Goal: Task Accomplishment & Management: Complete application form

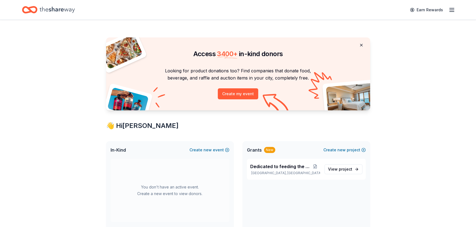
click at [354, 51] on button at bounding box center [360, 45] width 13 height 11
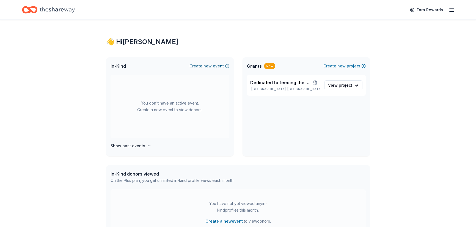
click at [201, 69] on button "Create new event" at bounding box center [209, 66] width 40 height 7
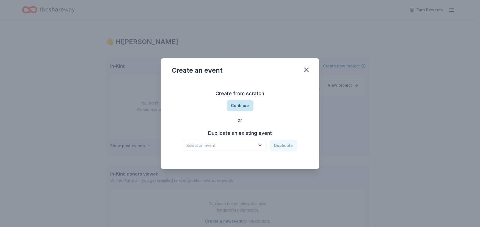
click at [244, 101] on button "Continue" at bounding box center [240, 105] width 27 height 11
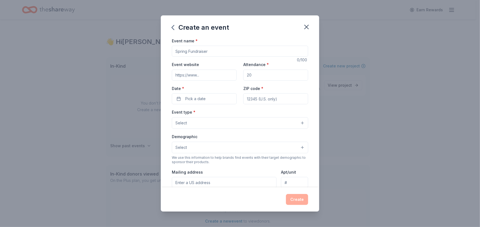
click at [180, 57] on input "Event name *" at bounding box center [240, 51] width 136 height 11
type input "Harvest & Hope"
paste input "https://friendswithfoodwi.org/events/harvest-hope/"
type input "https://friendswithfoodwi.org/events/harvest-hope/"
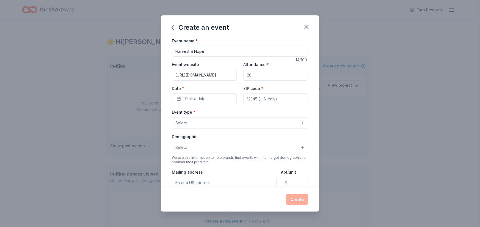
scroll to position [0, 0]
type input "100"
click at [197, 104] on button "Pick a date" at bounding box center [204, 98] width 65 height 11
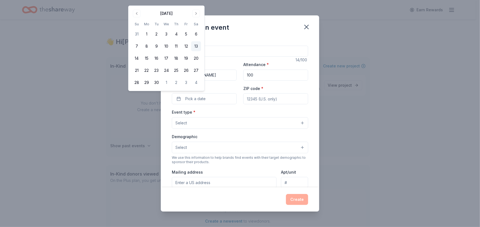
click at [201, 51] on button "13" at bounding box center [196, 46] width 10 height 10
click at [264, 104] on input "ZIP code *" at bounding box center [275, 98] width 65 height 11
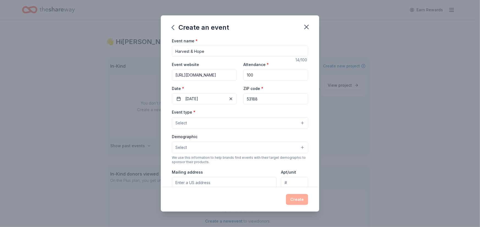
type input "53188"
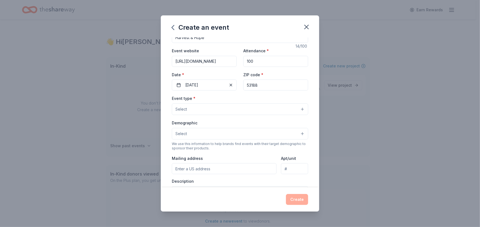
click at [207, 115] on button "Select" at bounding box center [240, 109] width 136 height 12
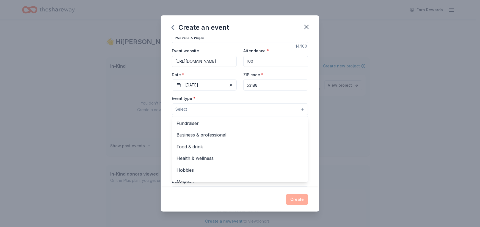
click at [204, 115] on button "Select" at bounding box center [240, 109] width 136 height 12
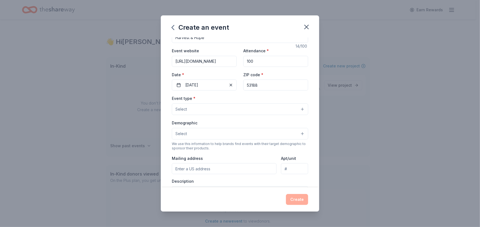
click at [308, 115] on button "Select" at bounding box center [240, 109] width 136 height 12
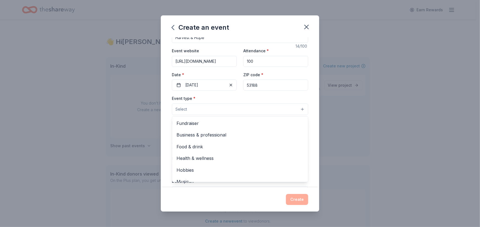
click at [218, 115] on button "Select" at bounding box center [240, 109] width 136 height 12
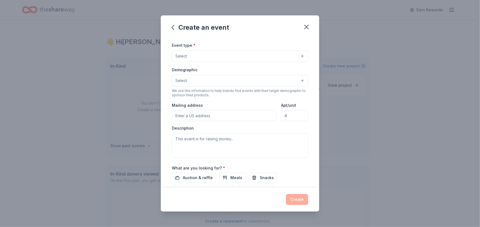
scroll to position [69, 0]
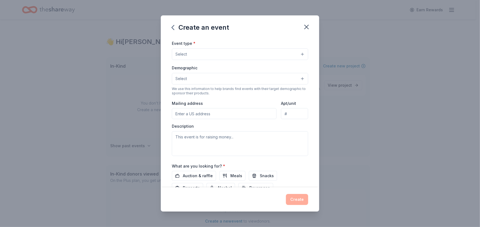
click at [308, 60] on button "Select" at bounding box center [240, 54] width 136 height 12
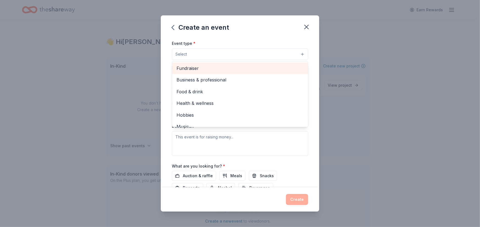
click at [224, 72] on span "Fundraiser" at bounding box center [239, 68] width 127 height 7
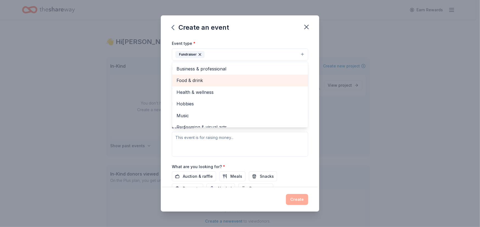
click at [189, 84] on span "Food & drink" at bounding box center [239, 80] width 127 height 7
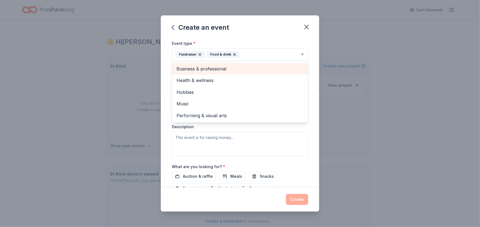
click at [202, 72] on span "Business & professional" at bounding box center [239, 68] width 127 height 7
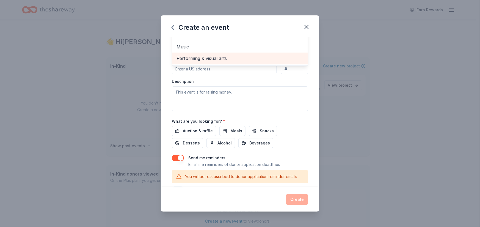
scroll to position [124, 0]
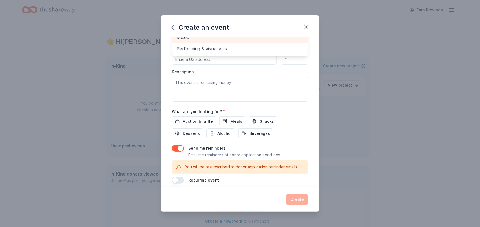
click at [176, 41] on span "Music" at bounding box center [239, 37] width 127 height 7
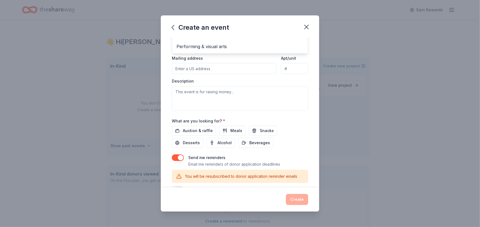
click at [161, 155] on div "Event name * Harvest & Hope 14 /100 Event website https://friendswithfoodwi.org…" at bounding box center [240, 112] width 158 height 150
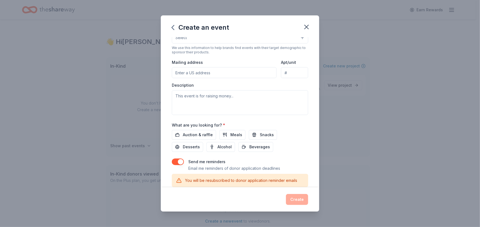
click at [182, 43] on button "Select" at bounding box center [240, 38] width 136 height 12
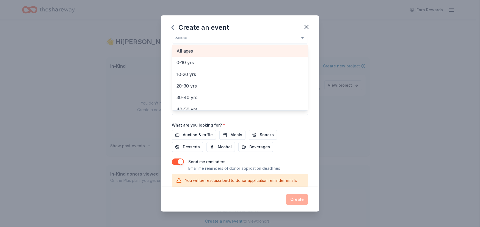
scroll to position [27, 0]
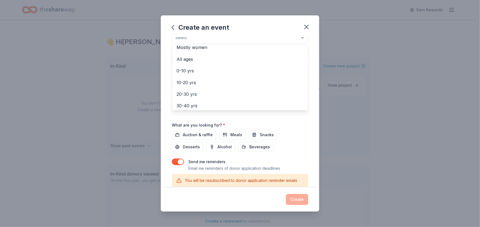
click at [174, 41] on div "Mostly men" at bounding box center [240, 36] width 136 height 12
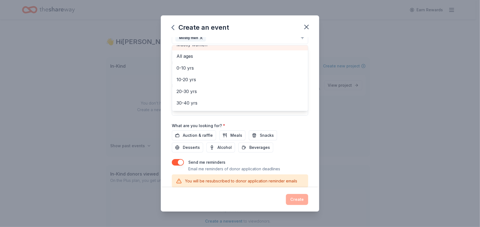
click at [176, 48] on span "Mostly women" at bounding box center [239, 44] width 127 height 7
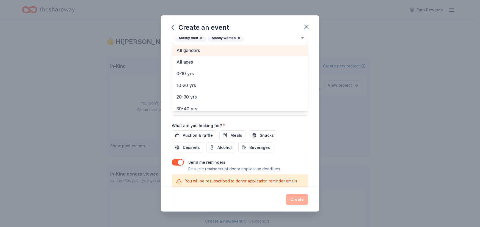
click at [176, 54] on span "All genders" at bounding box center [239, 50] width 127 height 7
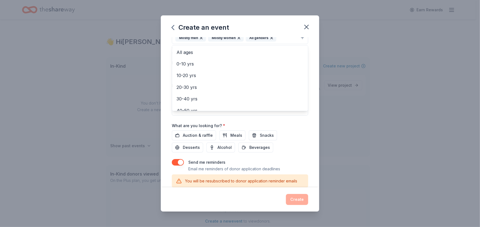
click at [199, 40] on icon "button" at bounding box center [201, 38] width 4 height 4
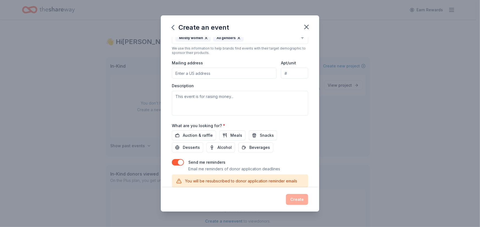
click at [204, 40] on icon "button" at bounding box center [206, 38] width 4 height 4
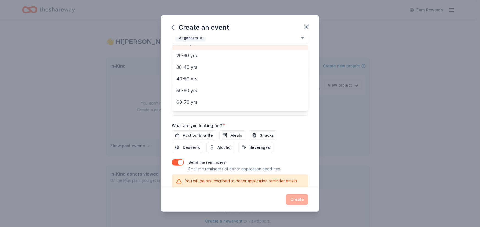
scroll to position [82, 0]
click at [176, 37] on span "20-30 yrs" at bounding box center [239, 33] width 127 height 7
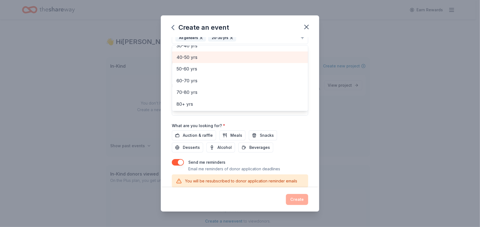
click at [176, 61] on span "40-50 yrs" at bounding box center [239, 57] width 127 height 7
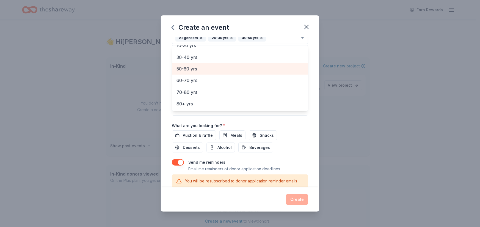
scroll to position [80, 0]
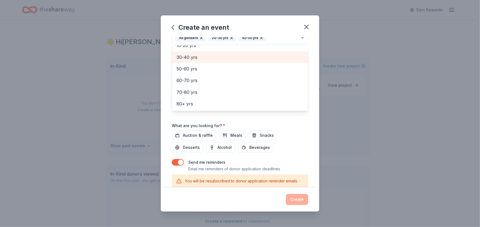
click at [176, 61] on span "30-40 yrs" at bounding box center [239, 57] width 127 height 7
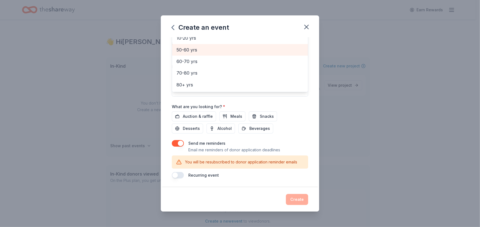
scroll to position [147, 0]
click at [176, 53] on span "50-60 yrs" at bounding box center [239, 49] width 127 height 7
click at [176, 54] on span "10-20 yrs" at bounding box center [239, 50] width 127 height 7
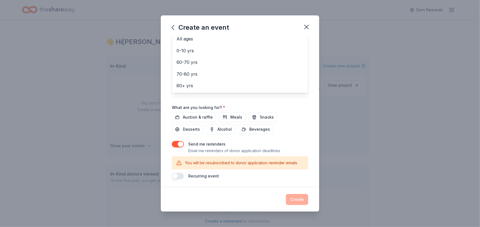
click at [226, 22] on icon "button" at bounding box center [228, 20] width 4 height 4
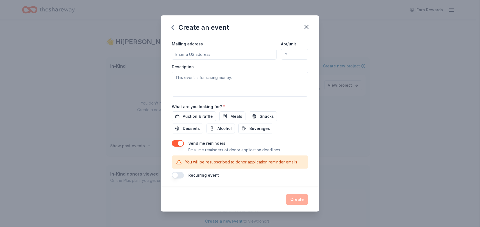
scroll to position [147, 0]
click at [210, 23] on div "All genders 20-30 yrs 40-50 yrs 30-40 yrs 50-60 yrs" at bounding box center [236, 15] width 123 height 16
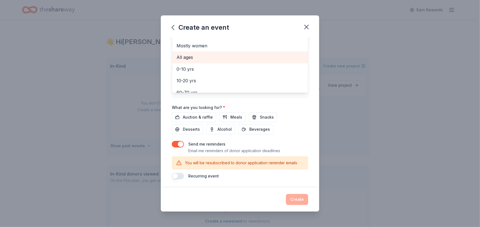
scroll to position [45, 0]
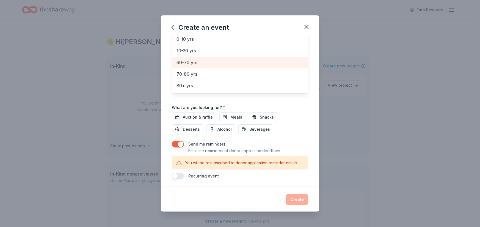
click at [176, 66] on span "60-70 yrs" at bounding box center [239, 62] width 127 height 7
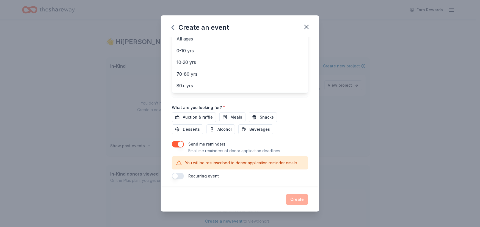
click at [319, 96] on div "Event name * Harvest & Hope 14 /100 Event website https://friendswithfoodwi.org…" at bounding box center [240, 112] width 158 height 150
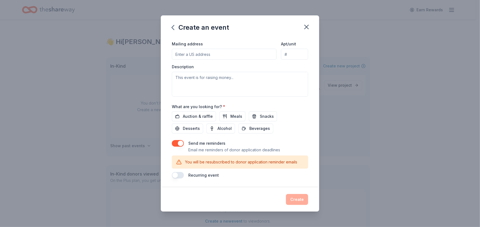
scroll to position [174, 0]
click at [201, 60] on input "Mailing address" at bounding box center [224, 54] width 105 height 11
type input "713 N Grandview Blvd"
click at [205, 96] on textarea at bounding box center [240, 84] width 136 height 25
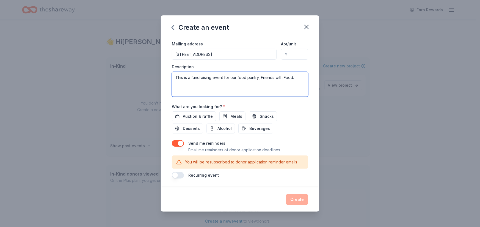
paste textarea "Every ticket purchased feeds two local families for three weeks with groceries,…"
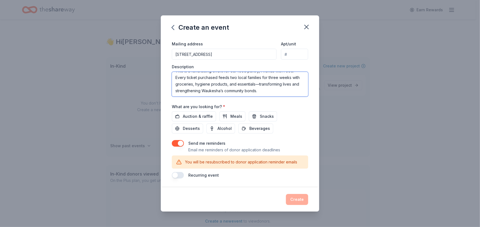
scroll to position [257, 0]
type textarea "This is a fundraising event for our food pantry, Friends with Food. Every ticke…"
click at [190, 120] on span "Auction & raffle" at bounding box center [198, 116] width 30 height 7
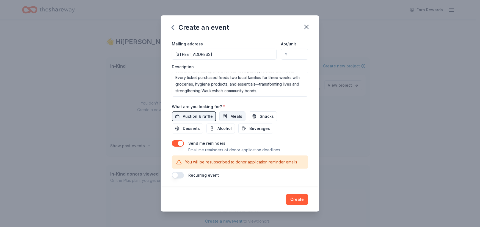
click at [219, 121] on button "Meals" at bounding box center [232, 116] width 26 height 10
click at [264, 121] on button "Snacks" at bounding box center [263, 116] width 28 height 10
click at [183, 132] on span "Desserts" at bounding box center [191, 128] width 17 height 7
click at [217, 132] on span "Alcohol" at bounding box center [224, 128] width 14 height 7
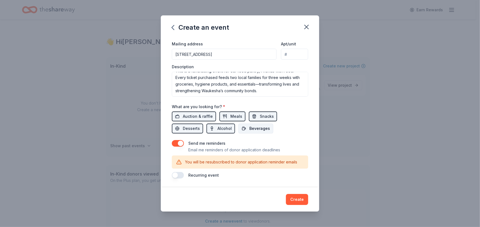
click at [255, 132] on span "Beverages" at bounding box center [259, 128] width 21 height 7
click at [172, 140] on button "button" at bounding box center [178, 143] width 12 height 7
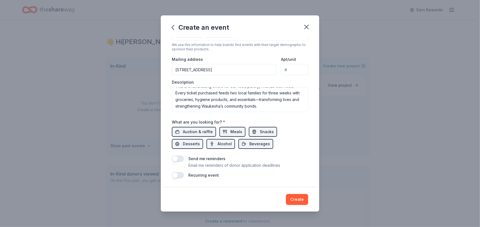
click at [172, 155] on button "button" at bounding box center [178, 158] width 12 height 7
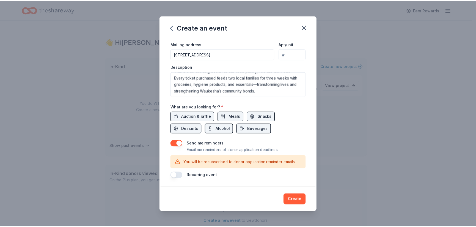
scroll to position [321, 0]
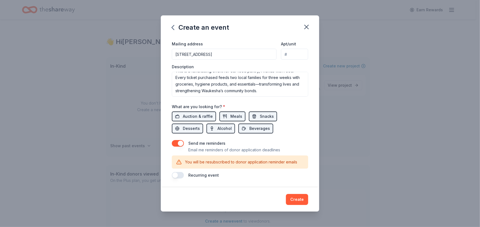
click at [308, 194] on button "Create" at bounding box center [297, 199] width 22 height 11
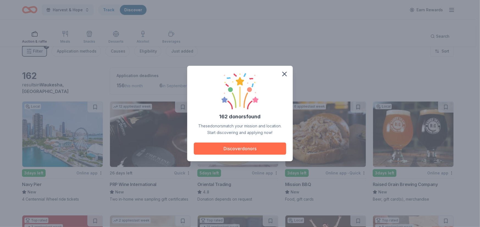
click at [247, 154] on button "Discover donors" at bounding box center [240, 148] width 92 height 12
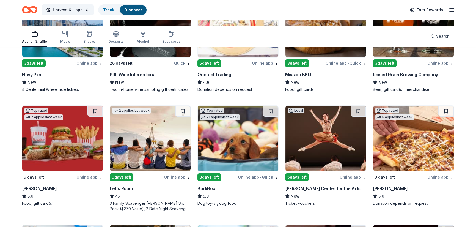
scroll to position [110, 0]
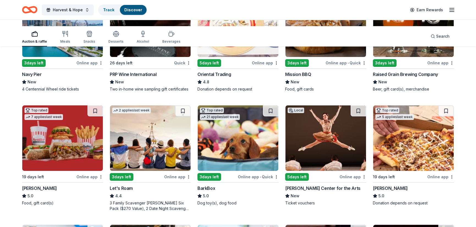
click at [145, 77] on div "PRP Wine International" at bounding box center [133, 74] width 47 height 7
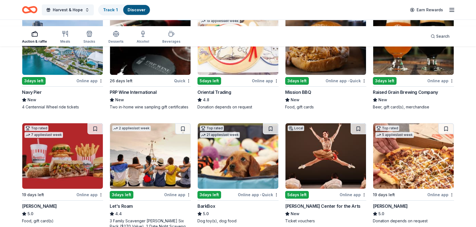
scroll to position [82, 0]
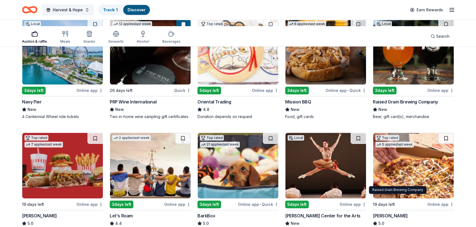
click at [411, 105] on div "Raised Grain Brewing Company" at bounding box center [405, 101] width 65 height 7
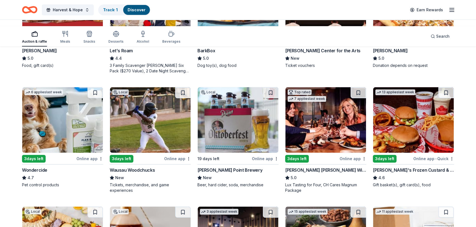
scroll to position [275, 0]
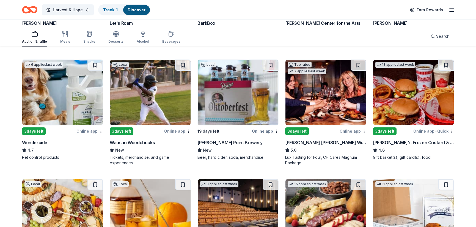
click at [57, 26] on div "Portillo's" at bounding box center [39, 23] width 35 height 7
click at [303, 26] on div "Sharon Lynne Wilson Center for the Arts" at bounding box center [322, 23] width 75 height 7
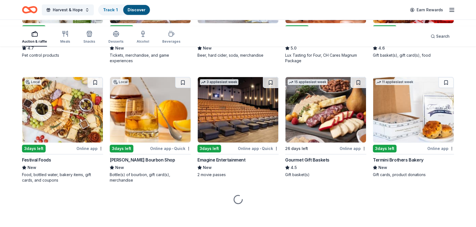
scroll to position [440, 0]
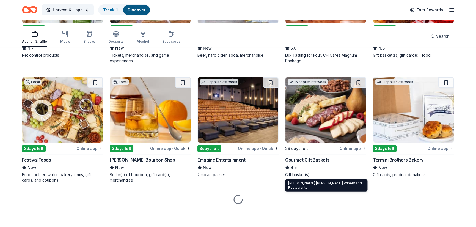
click at [322, 44] on div "Cooper's Hawk Winery and Restaurants" at bounding box center [325, 40] width 81 height 7
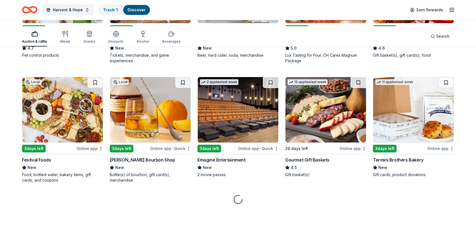
scroll to position [495, 0]
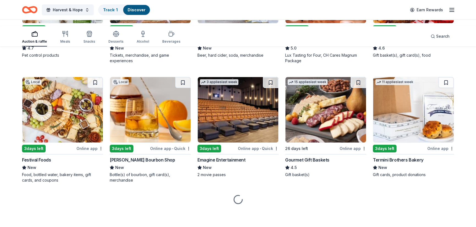
scroll to position [632, 0]
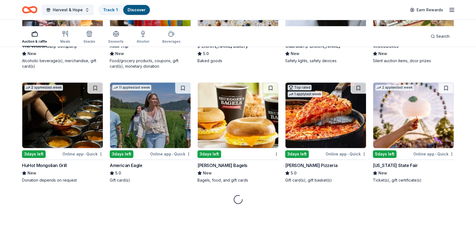
click at [62, 49] on div "The Wisconsibly Company" at bounding box center [49, 46] width 55 height 7
click at [394, 49] on div "WiscoBoxes" at bounding box center [386, 46] width 26 height 7
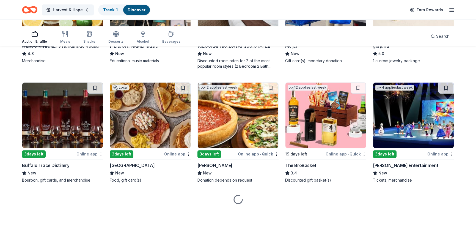
click at [67, 49] on div "Tito's Handmade Vodka" at bounding box center [60, 46] width 77 height 7
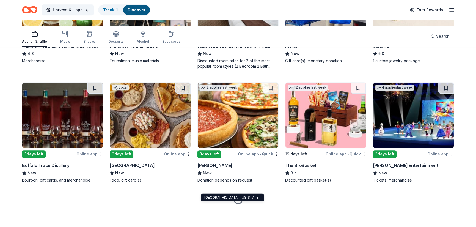
click at [245, 49] on div "Kalahari Resorts (Wisconsin)" at bounding box center [233, 46] width 73 height 7
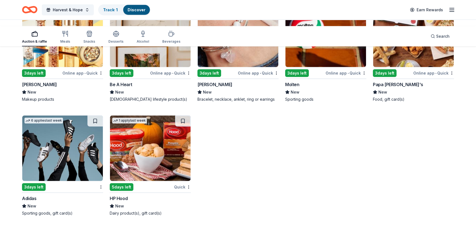
scroll to position [5695, 0]
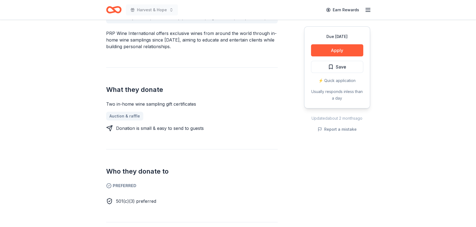
scroll to position [190, 0]
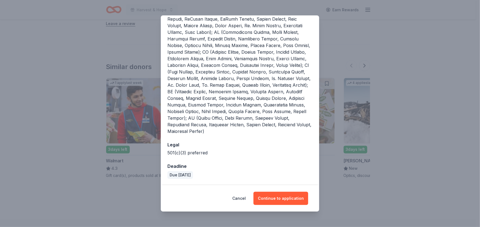
scroll to position [302, 0]
click at [304, 192] on button "Continue to application" at bounding box center [280, 198] width 55 height 13
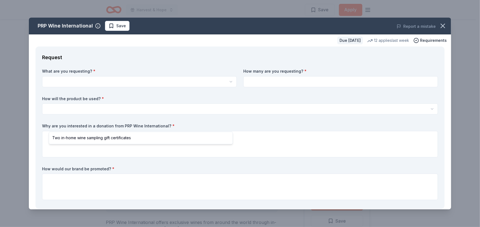
click at [209, 117] on html "Harvest & Hope Save Apply Due in 26 days Share PRP Wine International New • 2 r…" at bounding box center [240, 113] width 480 height 227
select select "Two in-home wine sampling gift certificates"
click at [274, 87] on input at bounding box center [340, 81] width 195 height 11
type input "2"
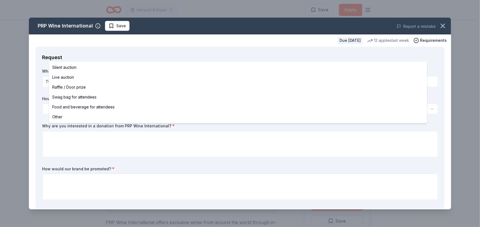
click at [159, 163] on html "Harvest & Hope Save Apply Due in 26 days Share PRP Wine International New • 2 r…" at bounding box center [240, 113] width 480 height 227
select select "liveAuction"
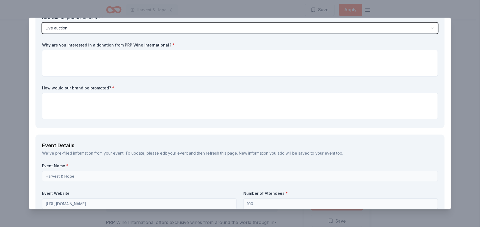
scroll to position [82, 0]
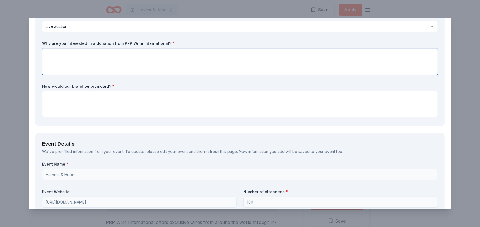
click at [134, 75] on textarea at bounding box center [240, 61] width 396 height 26
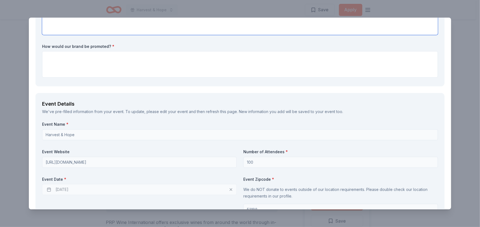
scroll to position [110, 0]
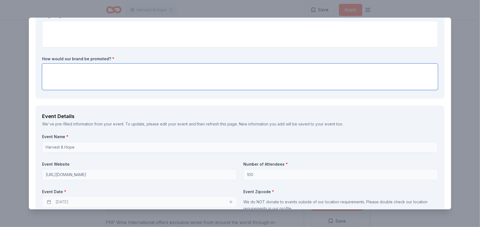
click at [136, 90] on textarea at bounding box center [240, 76] width 396 height 26
type textarea "Social media, on our website, during our live auction on social media and in pe…"
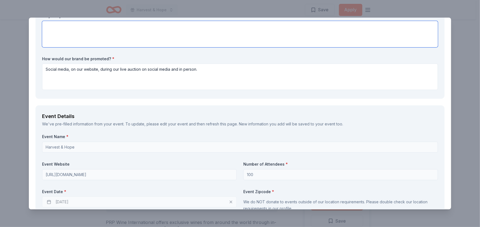
click at [124, 47] on textarea at bounding box center [240, 34] width 396 height 26
paste textarea "A raffle item from PRP Wine International would tie in beautifully with our vin…"
type textarea "A raffle item from PRP Wine International would tie in beautifully with our vin…"
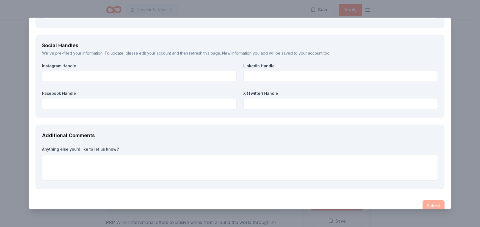
scroll to position [759, 0]
type input "2624240184"
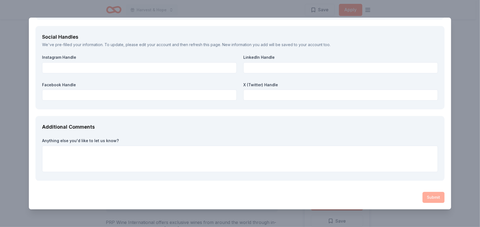
scroll to position [869, 0]
type input "F"
type input "[DOMAIN_NAME]"
paste textarea "Responding to needs in our community by providing food and supplies during a ti…"
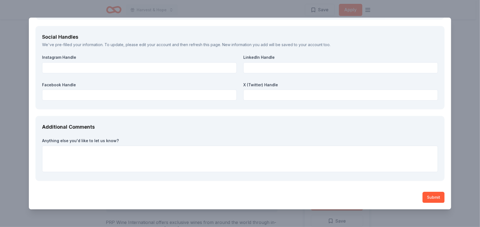
type textarea "Responding to needs in our community by providing food and supplies during a ti…"
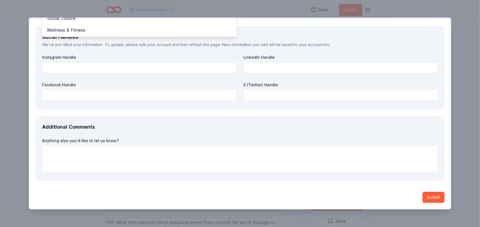
scroll to position [110, 0]
click at [192, 10] on span "Poverty & Hunger" at bounding box center [139, 6] width 185 height 7
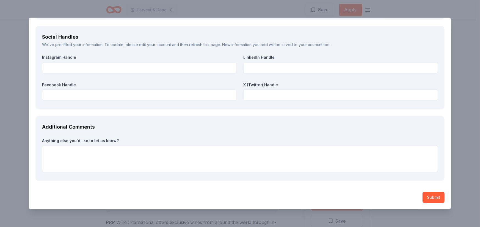
scroll to position [1006, 0]
click at [129, 10] on input "file" at bounding box center [240, 4] width 396 height 11
type input "C:\fakepath\501c3.pdf"
click at [70, 87] on label "Facebook Handle" at bounding box center [139, 84] width 195 height 5
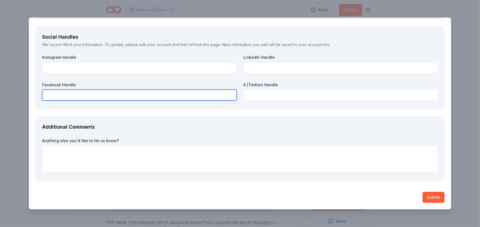
click at [77, 100] on input "text" at bounding box center [139, 94] width 195 height 11
paste input "https://www.facebook.com/SEWIEmergency"
type input "https://www.facebook.com/SEWIEmergency"
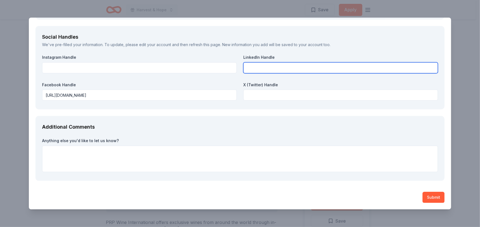
click at [262, 73] on input "text" at bounding box center [340, 67] width 195 height 11
paste input "https://www.linkedin.com/company/53473472/admin/notifications/all/"
type input "https://www.linkedin.com/company/53473472/admin/notifications/all/"
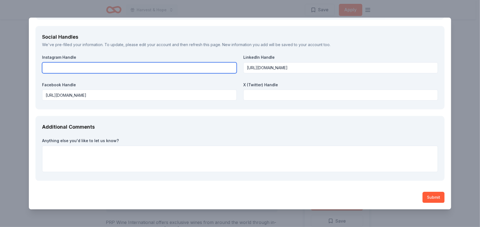
click at [143, 73] on input "text" at bounding box center [139, 67] width 195 height 11
paste input "https://www.instagram.com/friendswithfoodwi/"
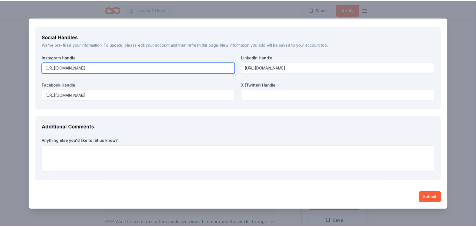
scroll to position [1197, 0]
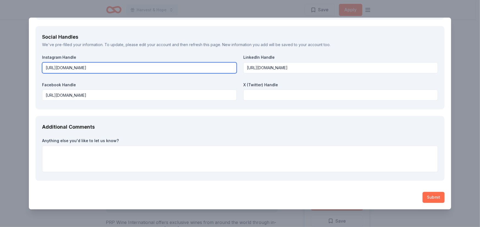
type input "https://www.instagram.com/friendswithfoodwi/"
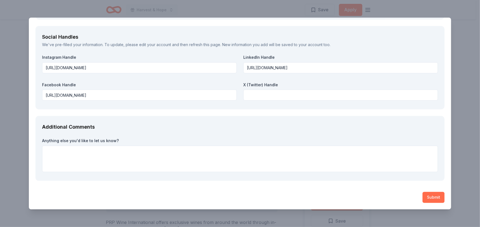
click at [422, 192] on button "Submit" at bounding box center [433, 197] width 22 height 11
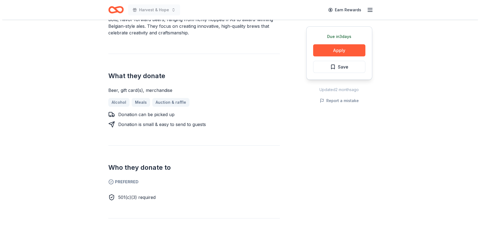
scroll to position [192, 0]
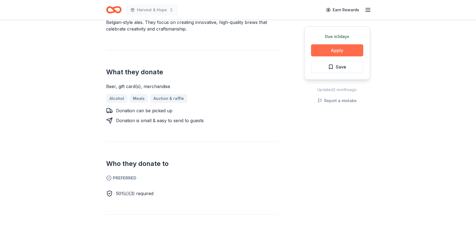
click at [323, 56] on button "Apply" at bounding box center [337, 50] width 52 height 12
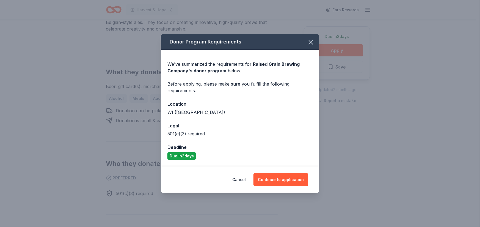
scroll to position [45, 0]
click at [291, 186] on button "Continue to application" at bounding box center [280, 179] width 55 height 13
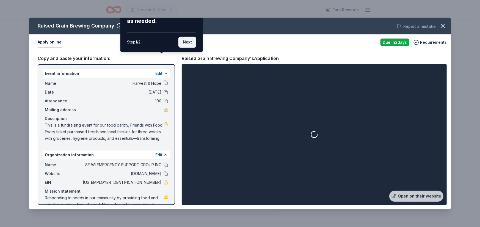
click at [180, 48] on button "Next" at bounding box center [187, 42] width 18 height 11
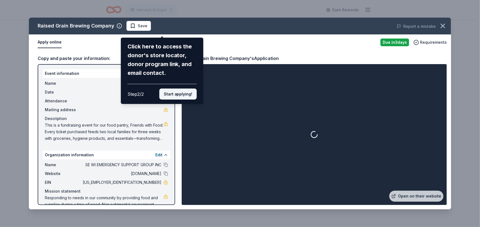
click at [194, 99] on button "Start applying!" at bounding box center [177, 93] width 37 height 11
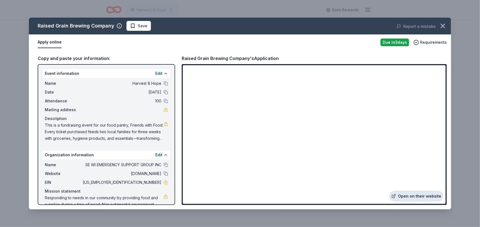
click at [389, 190] on link "Open on their website" at bounding box center [416, 195] width 54 height 11
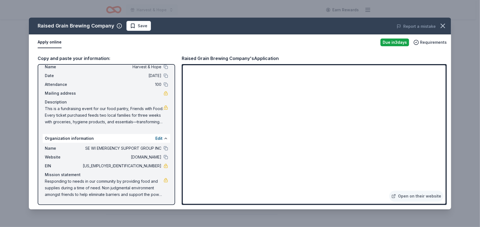
scroll to position [27, 0]
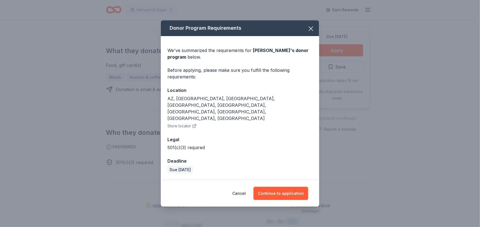
scroll to position [57, 0]
click at [290, 195] on button "Continue to application" at bounding box center [280, 193] width 55 height 13
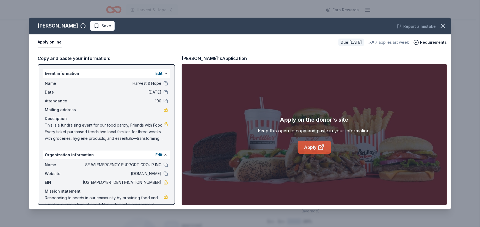
click at [324, 150] on icon at bounding box center [321, 147] width 7 height 7
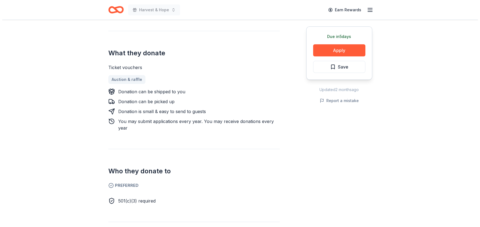
scroll to position [247, 0]
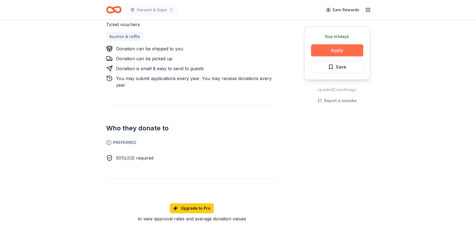
click at [311, 56] on button "Apply" at bounding box center [337, 50] width 52 height 12
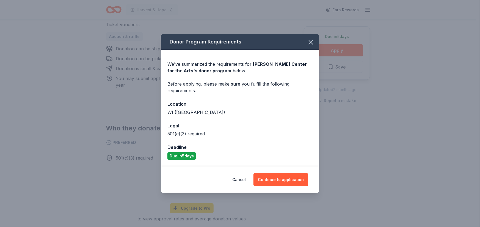
scroll to position [45, 0]
click at [308, 186] on button "Continue to application" at bounding box center [280, 179] width 55 height 13
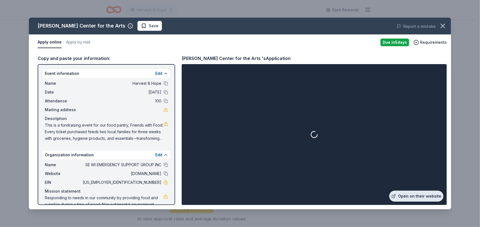
click at [412, 190] on link "Open on their website" at bounding box center [416, 195] width 54 height 11
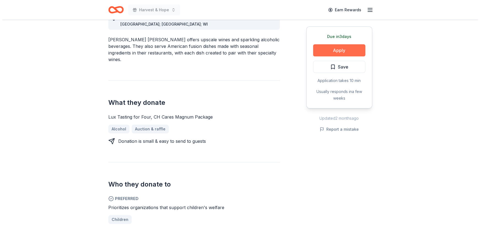
scroll to position [192, 0]
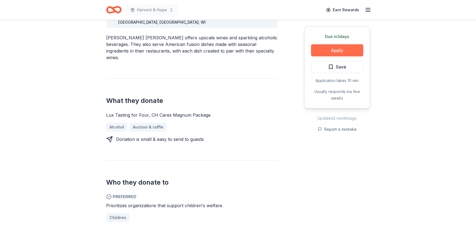
click at [311, 56] on button "Apply" at bounding box center [337, 50] width 52 height 12
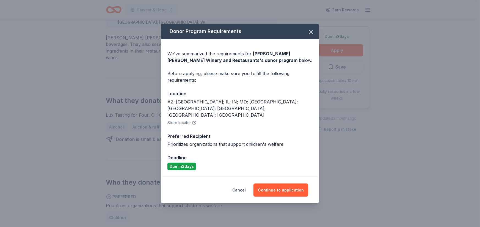
scroll to position [57, 0]
click at [284, 190] on button "Continue to application" at bounding box center [280, 189] width 55 height 13
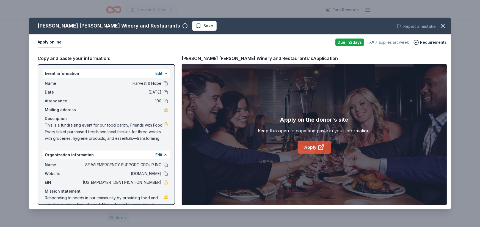
click at [302, 154] on link "Apply" at bounding box center [314, 146] width 33 height 13
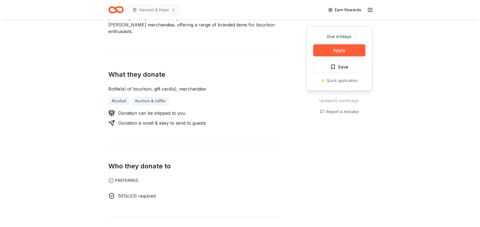
scroll to position [192, 0]
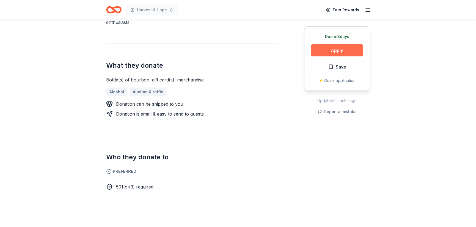
click at [311, 56] on button "Apply" at bounding box center [337, 50] width 52 height 12
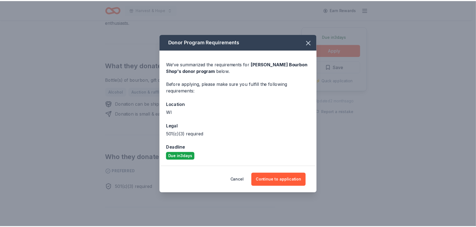
scroll to position [45, 0]
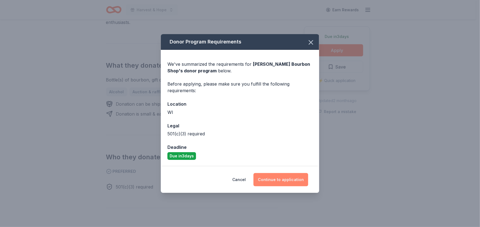
click at [293, 184] on button "Continue to application" at bounding box center [280, 179] width 55 height 13
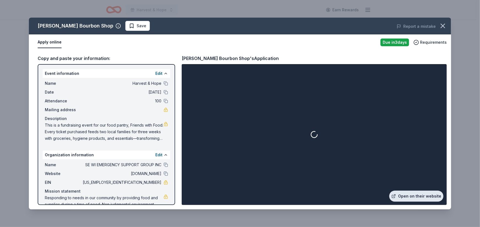
click at [408, 190] on link "Open on their website" at bounding box center [416, 195] width 54 height 11
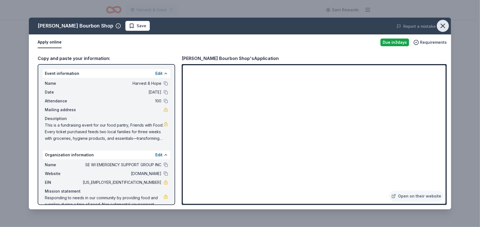
click at [439, 30] on icon "button" at bounding box center [443, 26] width 8 height 8
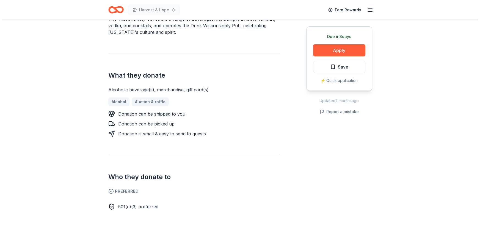
scroll to position [192, 0]
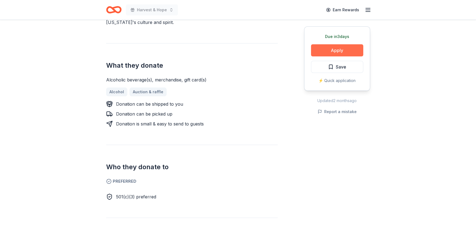
click at [311, 56] on button "Apply" at bounding box center [337, 50] width 52 height 12
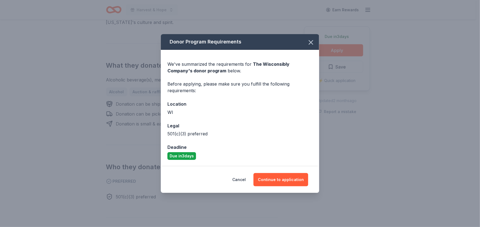
scroll to position [45, 0]
click at [283, 186] on button "Continue to application" at bounding box center [280, 179] width 55 height 13
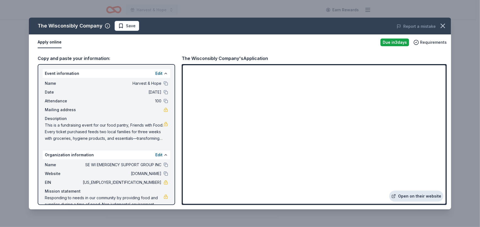
click at [401, 190] on link "Open on their website" at bounding box center [416, 195] width 54 height 11
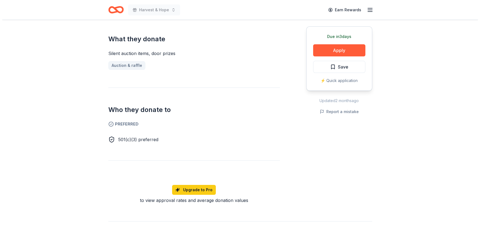
scroll to position [220, 0]
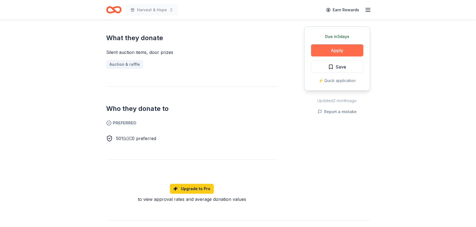
click at [326, 56] on button "Apply" at bounding box center [337, 50] width 52 height 12
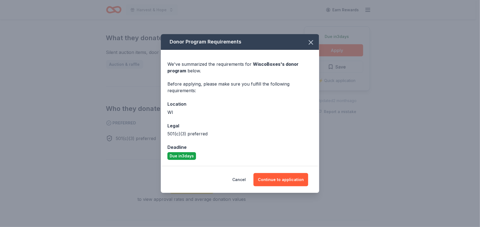
scroll to position [45, 0]
click at [308, 186] on button "Continue to application" at bounding box center [280, 179] width 55 height 13
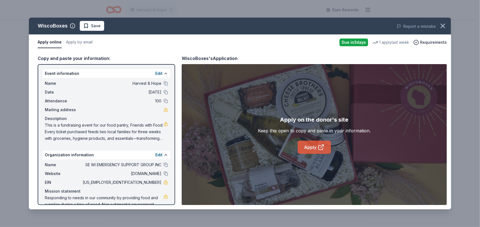
click at [316, 154] on link "Apply" at bounding box center [314, 146] width 33 height 13
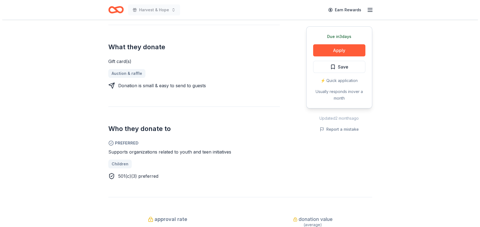
scroll to position [220, 0]
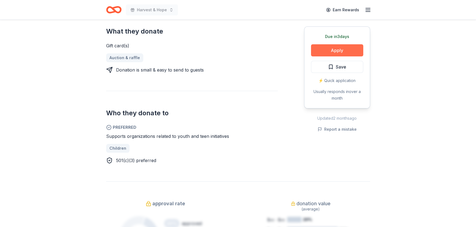
click at [311, 56] on button "Apply" at bounding box center [337, 50] width 52 height 12
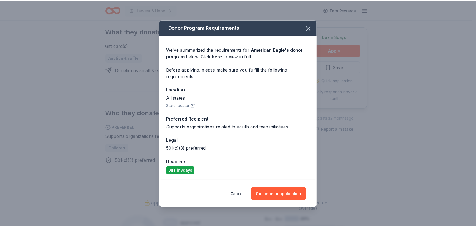
scroll to position [89, 0]
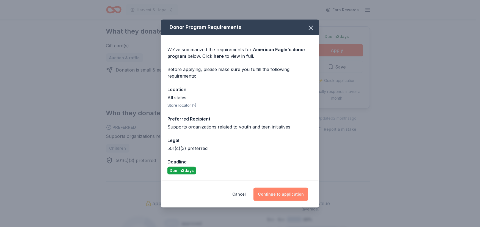
click at [282, 187] on button "Continue to application" at bounding box center [280, 193] width 55 height 13
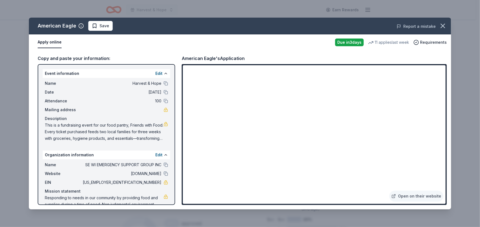
drag, startPoint x: 437, startPoint y: 38, endPoint x: 406, endPoint y: 41, distance: 31.5
click at [439, 30] on icon "button" at bounding box center [443, 26] width 8 height 8
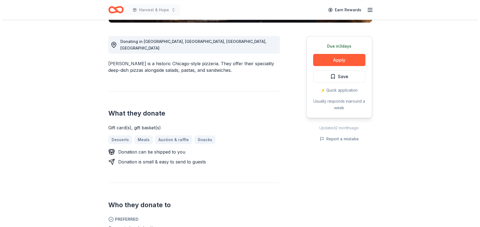
scroll to position [192, 0]
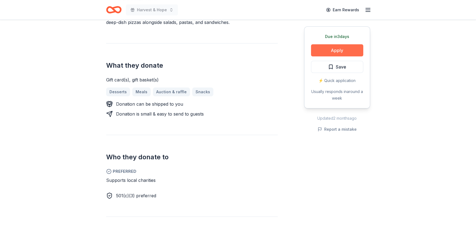
click at [323, 56] on button "Apply" at bounding box center [337, 50] width 52 height 12
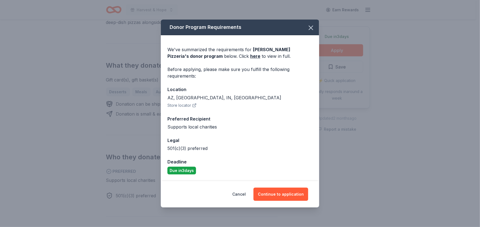
scroll to position [89, 0]
click at [308, 187] on button "Continue to application" at bounding box center [280, 193] width 55 height 13
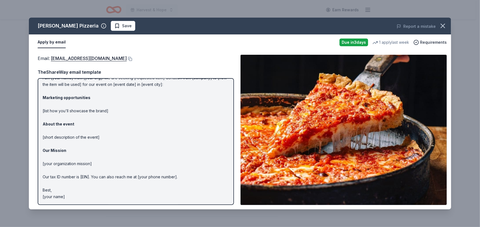
scroll to position [164, 0]
drag, startPoint x: 90, startPoint y: 181, endPoint x: 55, endPoint y: 136, distance: 57.0
click at [55, 136] on p "Hi [name/there], I am [your name] from [your org]. We are seeking [requested it…" at bounding box center [136, 130] width 186 height 138
drag, startPoint x: 87, startPoint y: 179, endPoint x: 49, endPoint y: 121, distance: 69.3
click at [49, 121] on p "Hi [name/there], I am [your name] from [your org]. We are seeking [requested it…" at bounding box center [136, 130] width 186 height 138
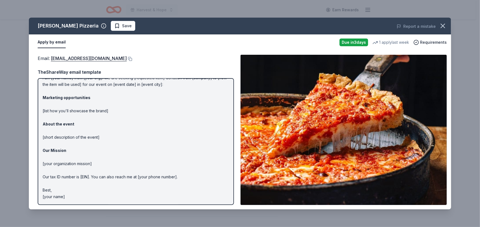
click at [59, 136] on p "Hi [name/there], I am [your name] from [your org]. We are seeking [requested it…" at bounding box center [136, 130] width 186 height 138
click at [84, 182] on p "Hi [name/there], I am [your name] from [your org]. We are seeking [requested it…" at bounding box center [136, 130] width 186 height 138
click at [97, 172] on p "Hi [name/there], I am [your name] from [your org]. We are seeking [requested it…" at bounding box center [136, 130] width 186 height 138
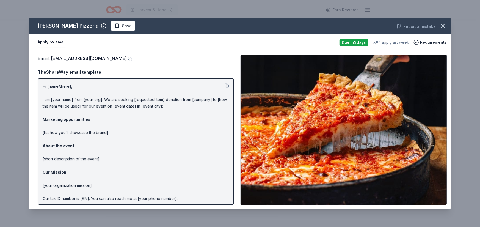
drag, startPoint x: 49, startPoint y: 128, endPoint x: 98, endPoint y: 162, distance: 59.6
click at [98, 162] on p "Hi [name/there], I am [your name] from [your org]. We are seeking [requested it…" at bounding box center [136, 152] width 186 height 138
click at [59, 133] on p "Hi [name/there], I am [your name] from [your org]. We are seeking [requested it…" at bounding box center [136, 152] width 186 height 138
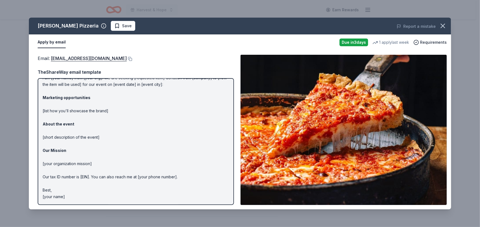
scroll to position [164, 0]
click at [93, 178] on p "Hi [name/there], I am [your name] from [your org]. We are seeking [requested it…" at bounding box center [136, 130] width 186 height 138
drag, startPoint x: 90, startPoint y: 181, endPoint x: 46, endPoint y: 101, distance: 90.5
click at [46, 101] on div "Email : [EMAIL_ADDRESS][DOMAIN_NAME] TheShareWay email template Hi [name/there]…" at bounding box center [136, 130] width 196 height 150
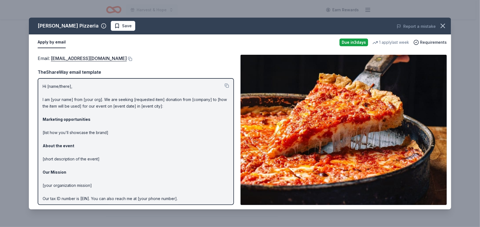
click at [107, 76] on div "TheShareWay email template" at bounding box center [136, 71] width 196 height 7
click at [109, 76] on div "TheShareWay email template" at bounding box center [136, 71] width 196 height 7
click at [127, 62] on link "[EMAIL_ADDRESS][DOMAIN_NAME]" at bounding box center [89, 58] width 76 height 7
click at [132, 61] on button at bounding box center [129, 59] width 5 height 4
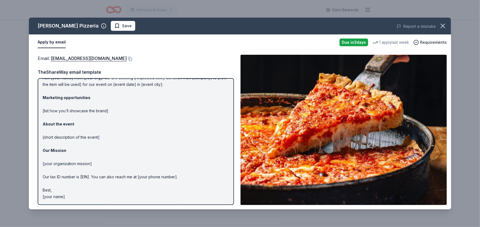
scroll to position [27, 0]
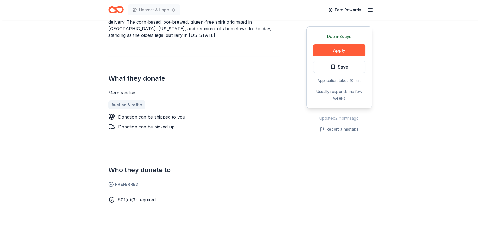
scroll to position [192, 0]
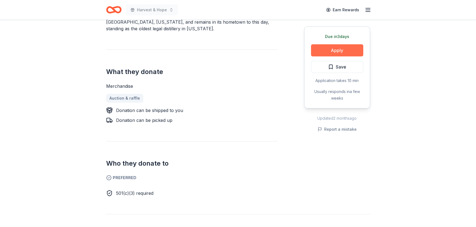
click at [318, 56] on button "Apply" at bounding box center [337, 50] width 52 height 12
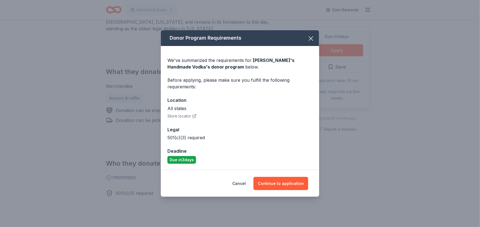
scroll to position [57, 0]
click at [298, 190] on button "Continue to application" at bounding box center [280, 183] width 55 height 13
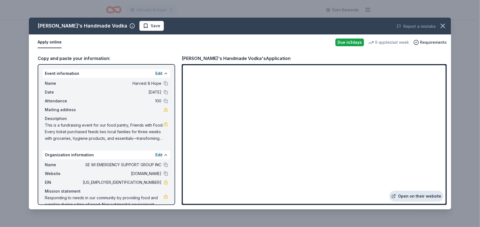
click at [393, 190] on link "Open on their website" at bounding box center [416, 195] width 54 height 11
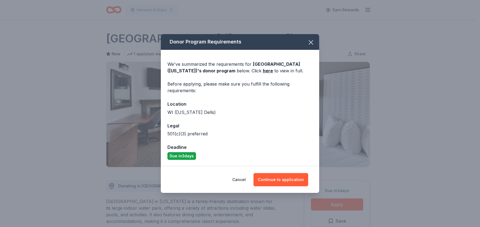
scroll to position [137, 0]
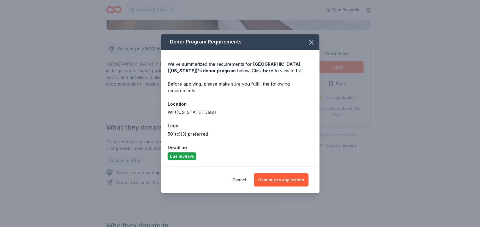
click at [296, 186] on button "Continue to application" at bounding box center [280, 179] width 55 height 13
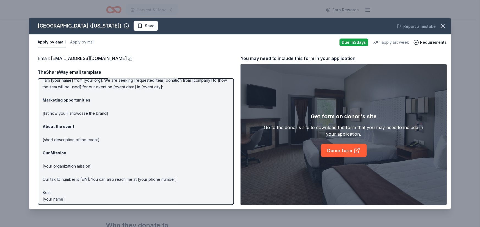
scroll to position [27, 0]
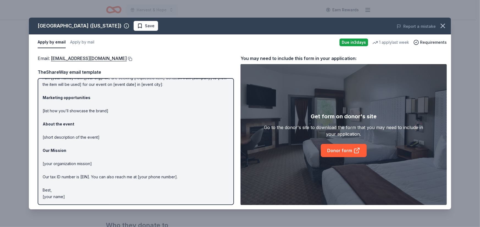
click at [132, 61] on button at bounding box center [129, 59] width 5 height 4
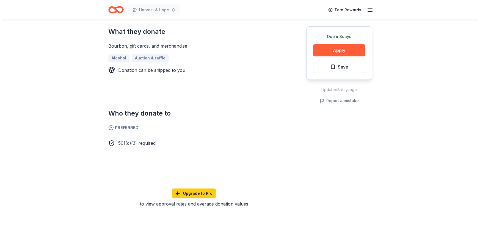
scroll to position [220, 0]
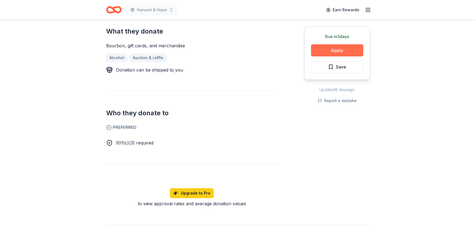
click at [311, 56] on button "Apply" at bounding box center [337, 50] width 52 height 12
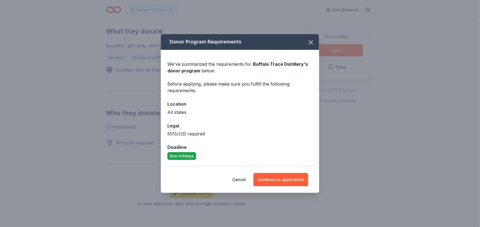
scroll to position [45, 0]
click at [307, 186] on button "Continue to application" at bounding box center [280, 179] width 55 height 13
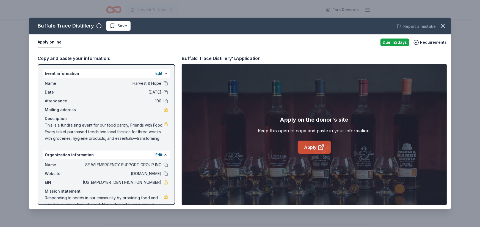
click at [309, 154] on link "Apply" at bounding box center [314, 146] width 33 height 13
